Goal: Transaction & Acquisition: Download file/media

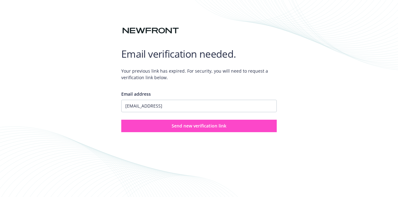
type input "[EMAIL_ADDRESS]"
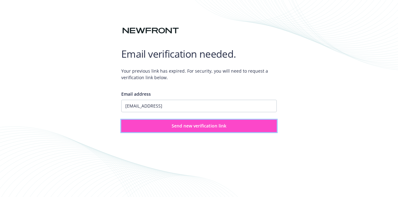
click at [199, 132] on button "Send new verification link" at bounding box center [199, 125] width 156 height 12
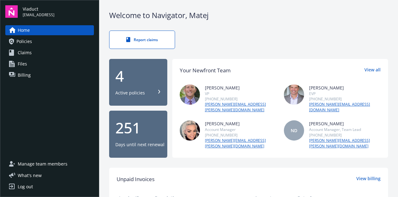
click at [68, 42] on link "Policies" at bounding box center [49, 41] width 89 height 10
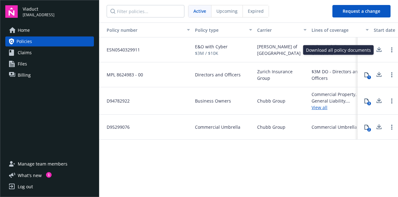
click at [380, 51] on icon at bounding box center [379, 51] width 5 height 2
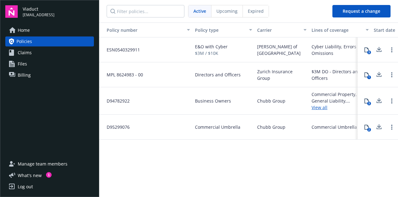
click at [379, 49] on icon at bounding box center [379, 49] width 4 height 4
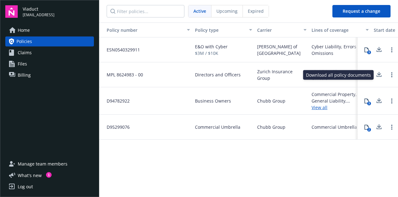
click at [377, 75] on icon at bounding box center [379, 75] width 7 height 8
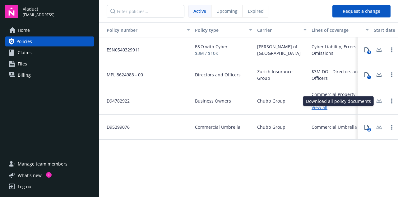
click at [379, 100] on icon at bounding box center [379, 101] width 7 height 8
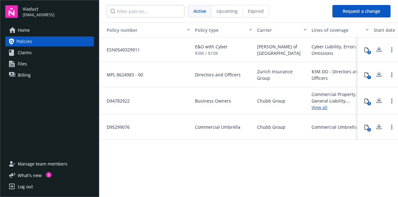
click at [331, 163] on div "Policy number Policy type Carrier Lines of coverage Start date End date Total c…" at bounding box center [248, 108] width 299 height 173
click at [381, 125] on icon at bounding box center [379, 127] width 7 height 8
